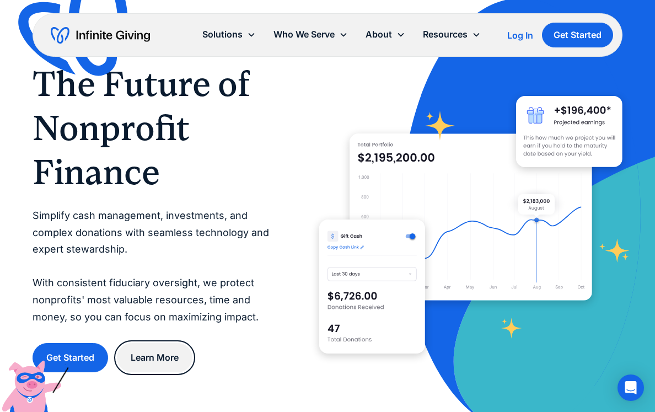
click at [161, 352] on link "Learn More" at bounding box center [155, 357] width 76 height 29
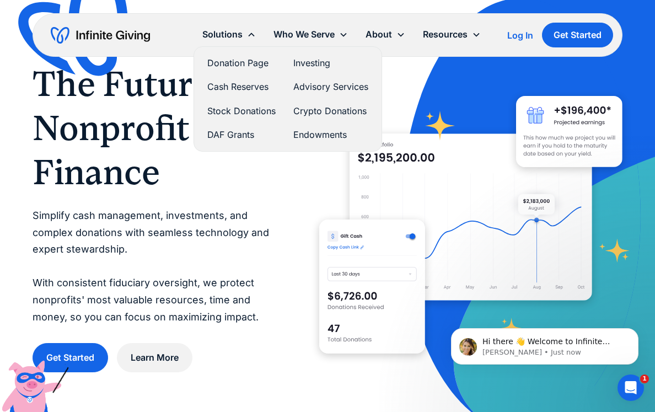
click at [247, 88] on link "Cash Reserves" at bounding box center [241, 86] width 68 height 15
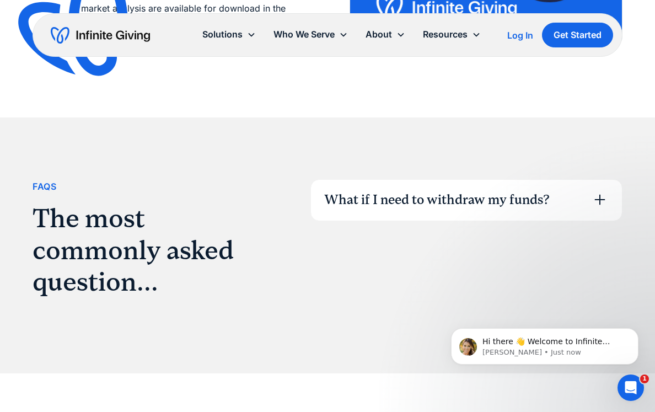
scroll to position [1539, 0]
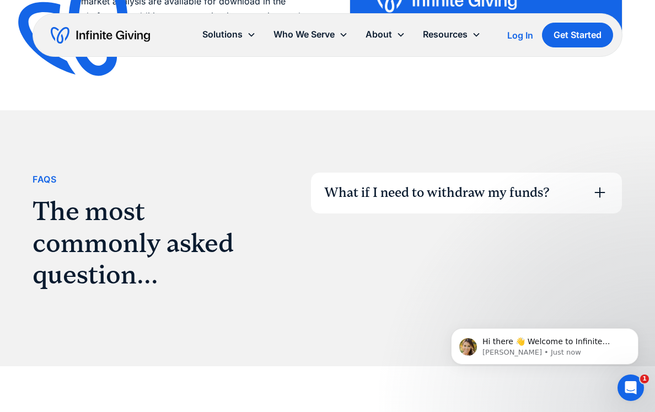
click at [375, 192] on div "What if I need to withdraw my funds?" at bounding box center [437, 193] width 226 height 19
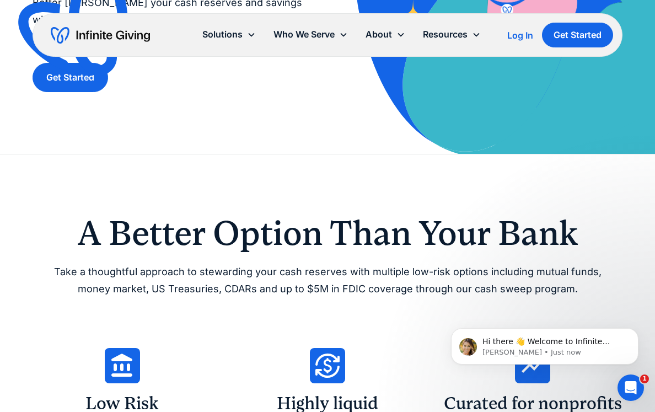
scroll to position [0, 0]
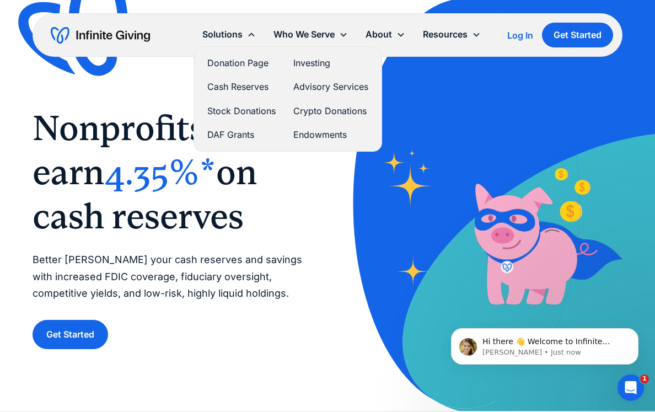
click at [233, 135] on link "DAF Grants" at bounding box center [241, 134] width 68 height 15
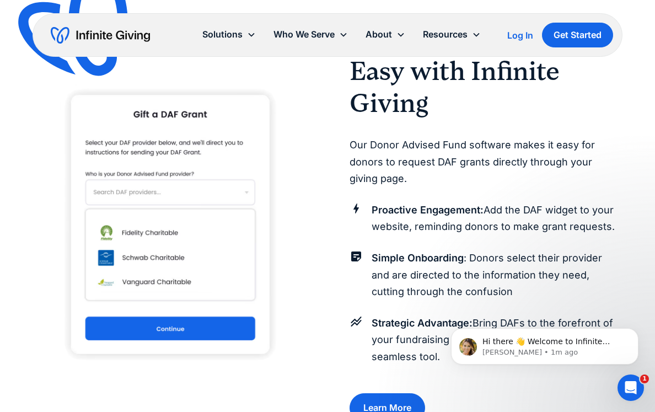
scroll to position [961, 0]
